Goal: Task Accomplishment & Management: Complete application form

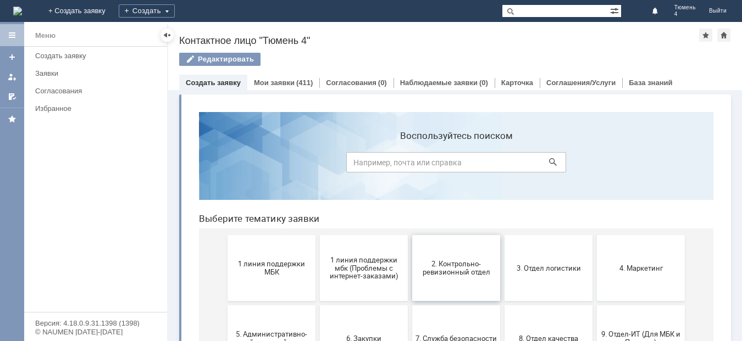
scroll to position [55, 0]
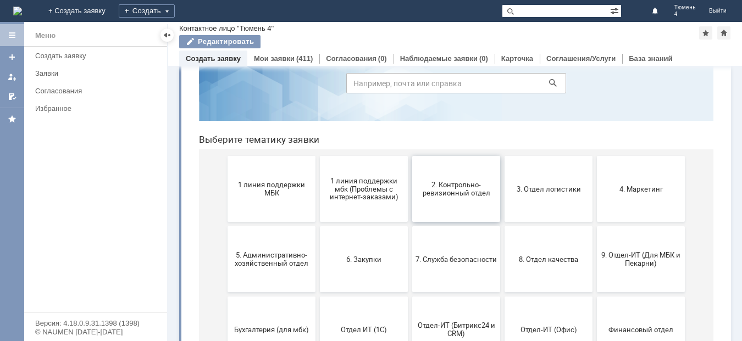
click at [446, 198] on button "2. Контрольно-ревизионный отдел" at bounding box center [456, 189] width 88 height 66
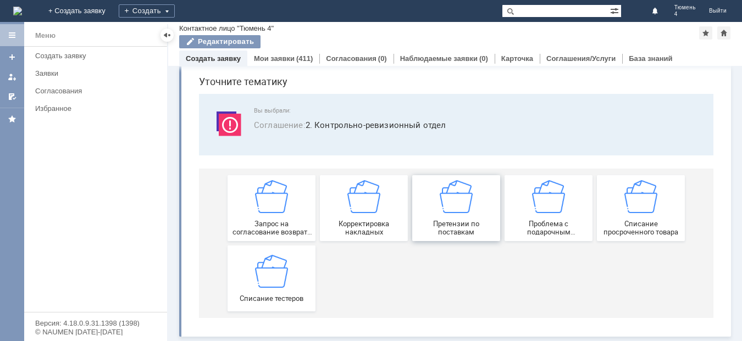
scroll to position [37, 0]
click at [347, 217] on div "Корректировка накладных" at bounding box center [363, 208] width 81 height 56
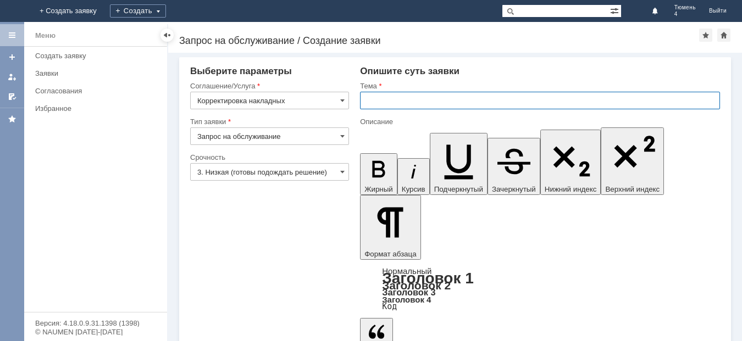
click at [377, 100] on input "text" at bounding box center [540, 101] width 360 height 18
type input "МБК Тюмень 4 расхождение в накладной"
